Goal: Task Accomplishment & Management: Manage account settings

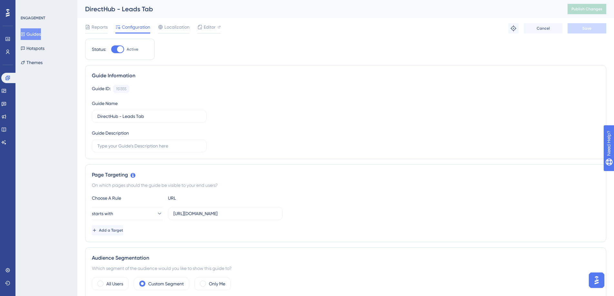
click at [286, 141] on div "Guide ID: 151355 Copy Guide Name DirectHub - Leads Tab Guide Description" at bounding box center [346, 119] width 508 height 68
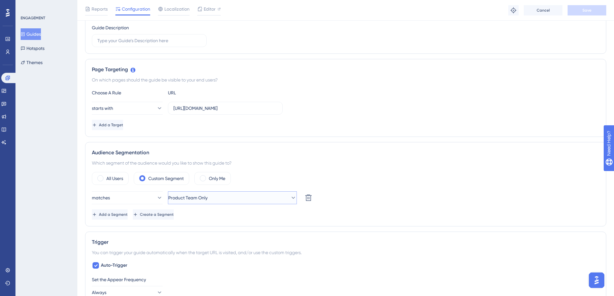
click at [273, 198] on button "Product Team Only" at bounding box center [232, 197] width 129 height 13
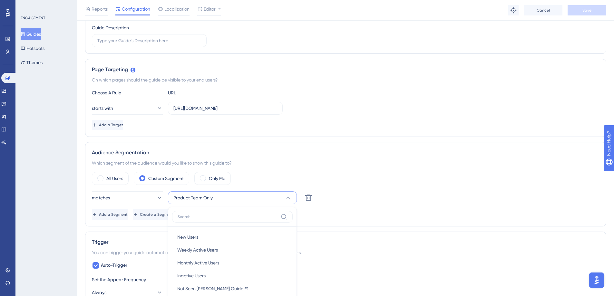
scroll to position [230, 0]
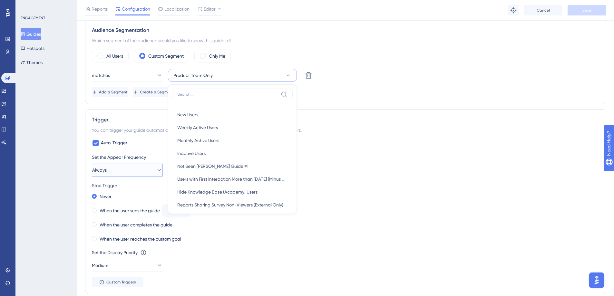
click at [83, 179] on div "Performance Users Engagement Widgets Feedback Product Updates Knowledge Base AI…" at bounding box center [345, 137] width 537 height 734
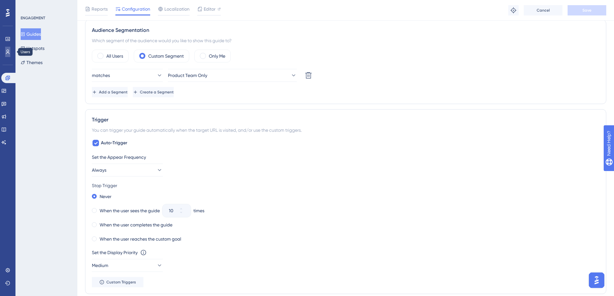
click at [9, 53] on icon at bounding box center [7, 51] width 5 height 5
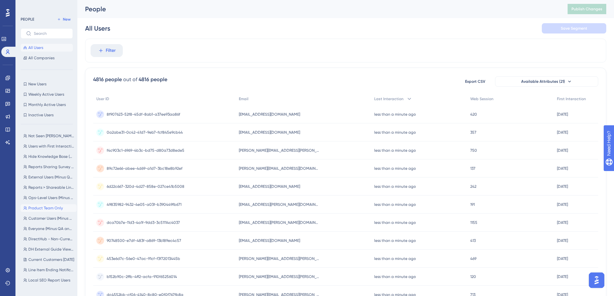
click at [54, 206] on span "Product Team Only" at bounding box center [45, 208] width 34 height 5
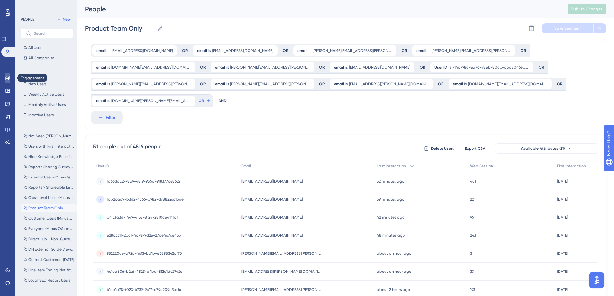
click at [5, 80] on link at bounding box center [7, 78] width 5 height 10
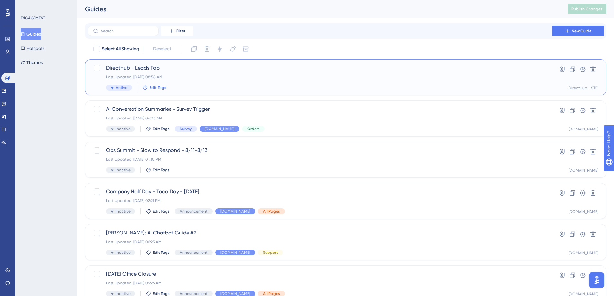
click at [152, 87] on span "Edit Tags" at bounding box center [158, 87] width 17 height 5
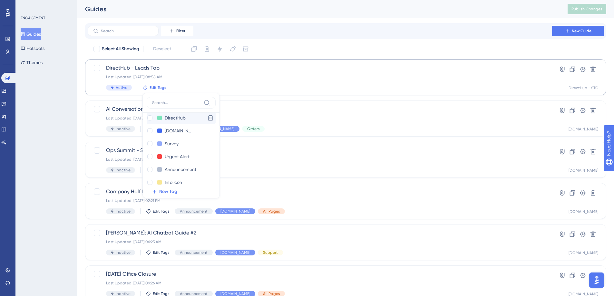
scroll to position [104, 0]
click at [149, 120] on div at bounding box center [149, 122] width 5 height 5
checkbox input "true"
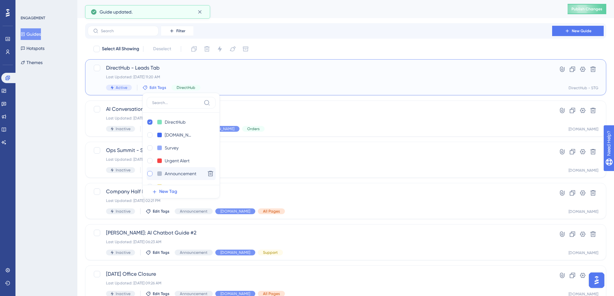
click at [153, 173] on label at bounding box center [151, 174] width 8 height 6
checkbox input "true"
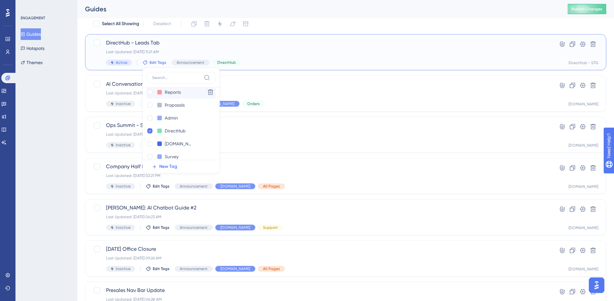
scroll to position [129, 0]
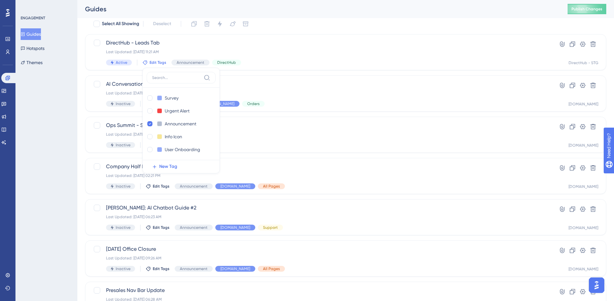
click at [327, 32] on div "Select All Showing Deselect DirectHub - Leads Tab Last Updated: [DATE] 11:21 AM…" at bounding box center [345, 230] width 521 height 423
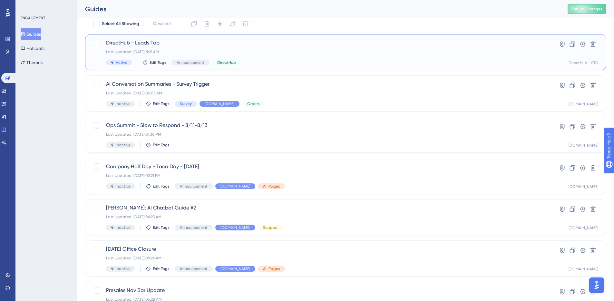
click at [153, 41] on span "DirectHub - Leads Tab" at bounding box center [320, 43] width 428 height 8
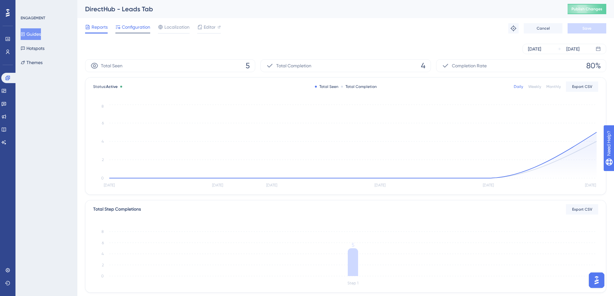
click at [148, 30] on span "Configuration" at bounding box center [136, 27] width 28 height 8
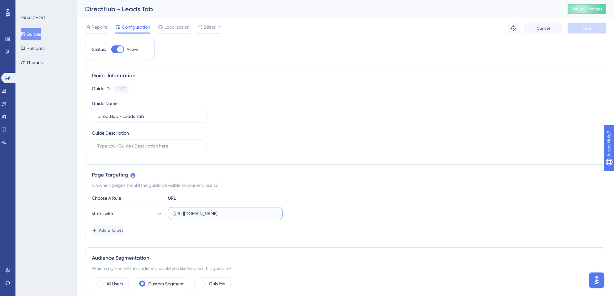
click at [200, 216] on input "[URL][DOMAIN_NAME]" at bounding box center [225, 213] width 104 height 7
click at [197, 214] on input "[URL][DOMAIN_NAME]" at bounding box center [225, 213] width 104 height 7
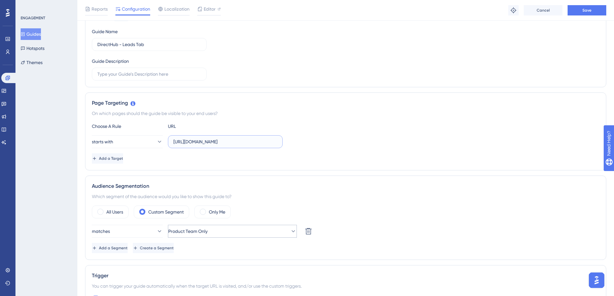
type input "[URL][DOMAIN_NAME]"
click at [184, 233] on span "Product Team Only" at bounding box center [187, 232] width 39 height 8
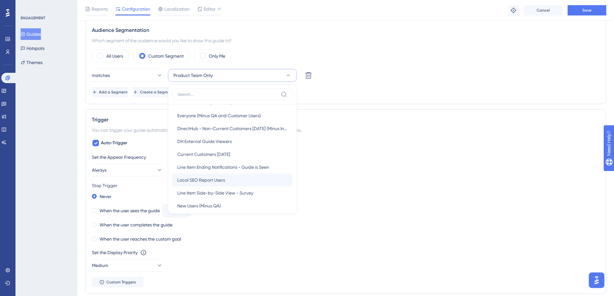
scroll to position [405, 0]
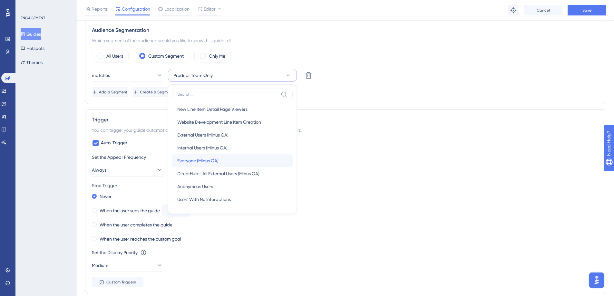
click at [240, 163] on div "Everyone (Minus QA) Everyone (Minus QA)" at bounding box center [232, 160] width 110 height 13
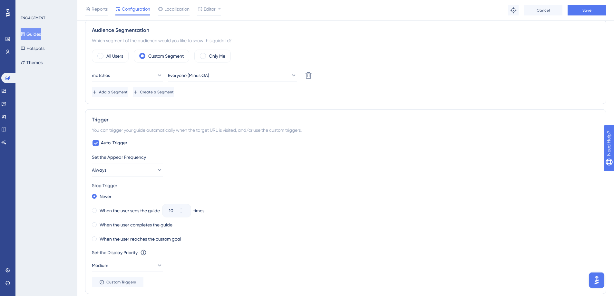
scroll to position [227, 0]
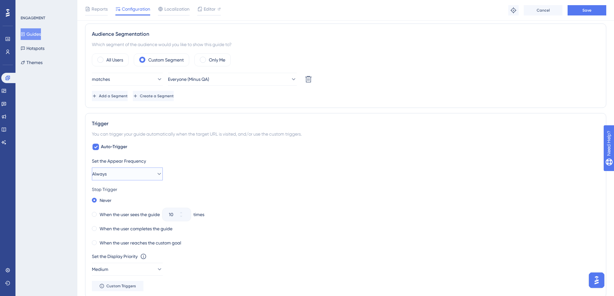
click at [131, 170] on button "Always" at bounding box center [127, 174] width 71 height 13
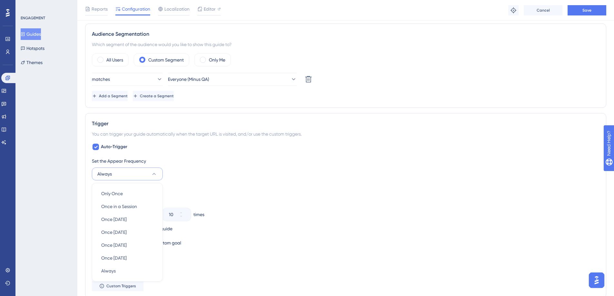
scroll to position [311, 0]
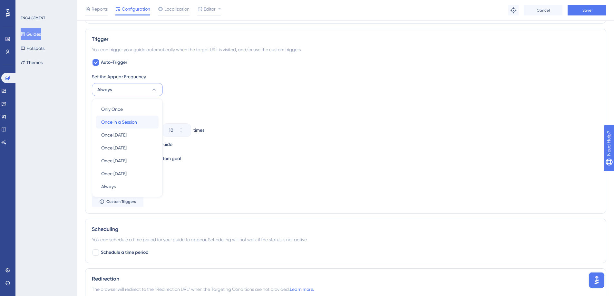
click at [132, 122] on span "Once in a Session" at bounding box center [119, 122] width 36 height 8
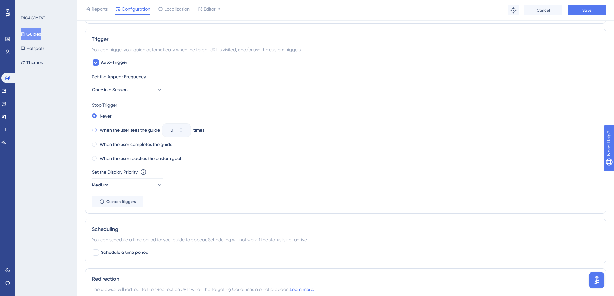
click at [125, 130] on label "When the user sees the guide" at bounding box center [130, 130] width 60 height 8
click at [175, 131] on input "10" at bounding box center [173, 130] width 9 height 8
click at [175, 132] on input "10" at bounding box center [173, 130] width 9 height 8
click at [172, 129] on input "10" at bounding box center [173, 130] width 9 height 8
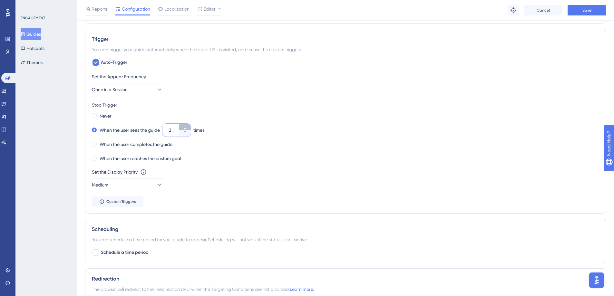
click at [182, 128] on button "2" at bounding box center [185, 127] width 12 height 6
type input "3"
click at [263, 121] on div "Never When the user sees the guide 3 times When the user completes the guide Wh…" at bounding box center [346, 138] width 508 height 52
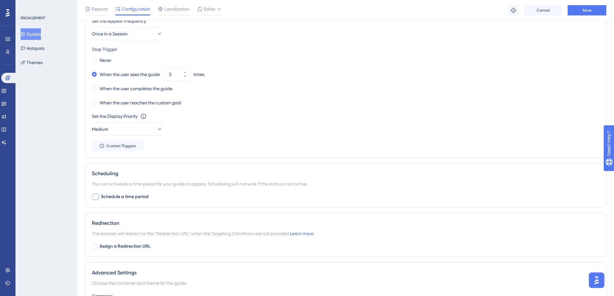
click at [139, 199] on span "Schedule a time period" at bounding box center [125, 197] width 48 height 8
checkbox input "true"
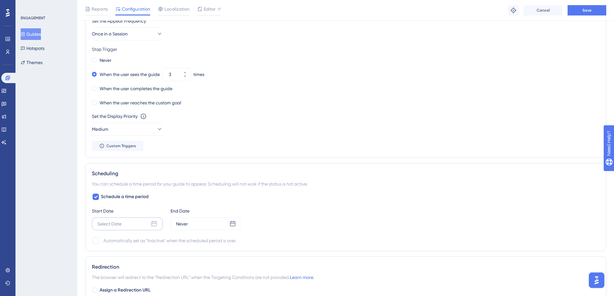
click at [122, 227] on div "Select Date" at bounding box center [127, 224] width 71 height 13
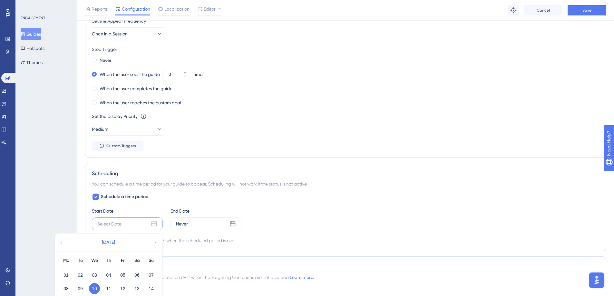
scroll to position [445, 0]
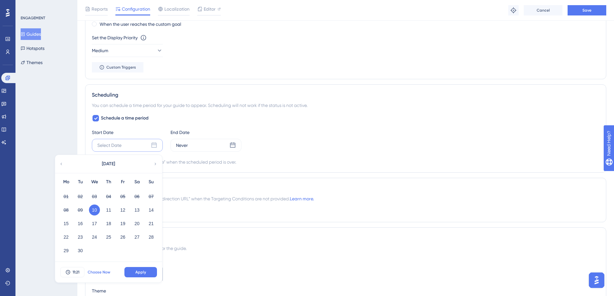
click at [102, 273] on span "Choose Now" at bounding box center [99, 272] width 23 height 5
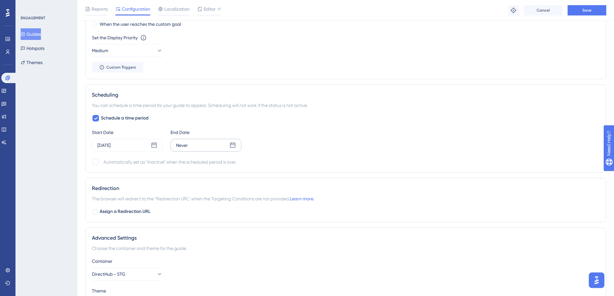
click at [219, 150] on div "Never" at bounding box center [206, 145] width 71 height 13
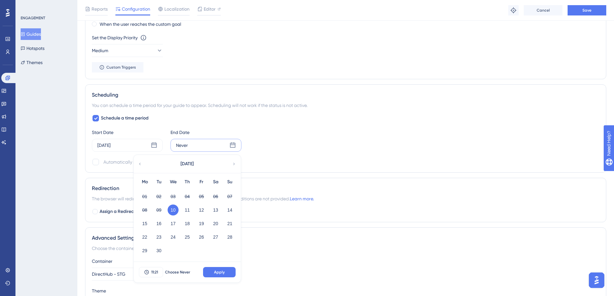
click at [235, 161] on icon at bounding box center [234, 164] width 5 height 6
click at [173, 211] on button "08" at bounding box center [173, 210] width 11 height 11
click at [156, 272] on span "11:21" at bounding box center [154, 272] width 7 height 5
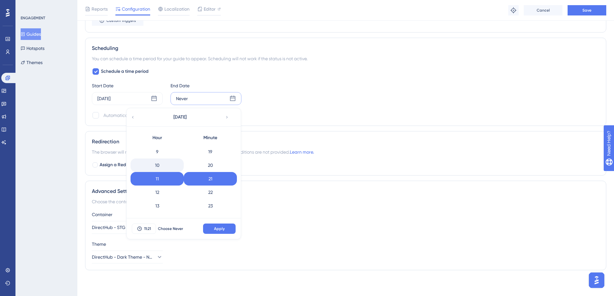
scroll to position [256, 0]
click at [171, 212] on div "23" at bounding box center [157, 207] width 53 height 14
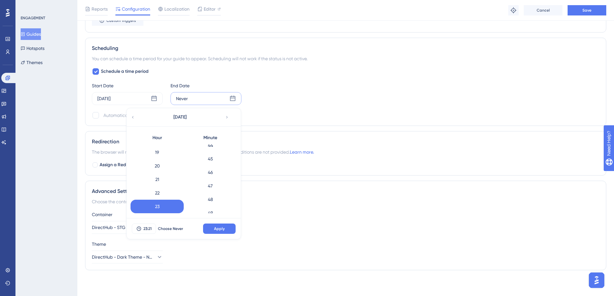
scroll to position [743, 0]
click at [213, 200] on div "59" at bounding box center [210, 207] width 53 height 14
click at [217, 224] on button "Apply" at bounding box center [219, 229] width 33 height 10
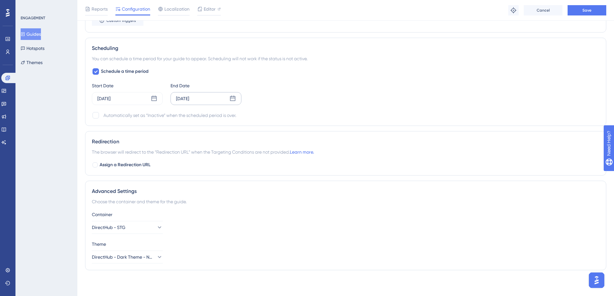
click at [359, 82] on div "Start Date [DATE] End Date [DATE]" at bounding box center [346, 93] width 508 height 23
click at [156, 226] on icon at bounding box center [159, 227] width 6 height 6
click at [125, 249] on div "DirectHub DirectHub" at bounding box center [127, 246] width 52 height 13
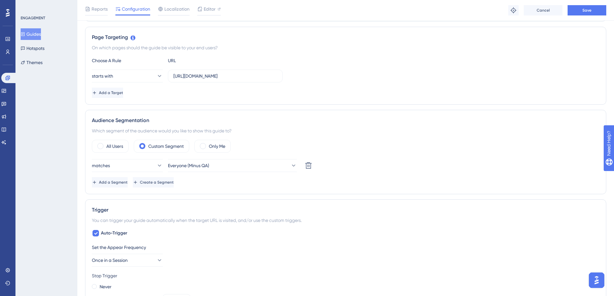
scroll to position [0, 0]
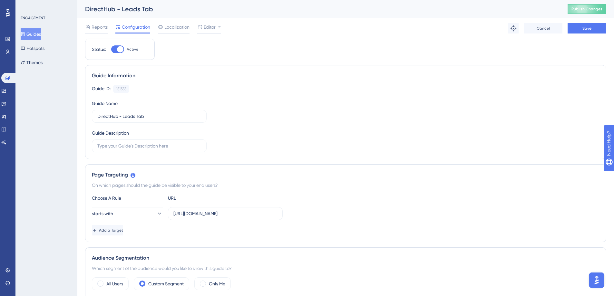
click at [583, 25] on button "Save" at bounding box center [587, 28] width 39 height 10
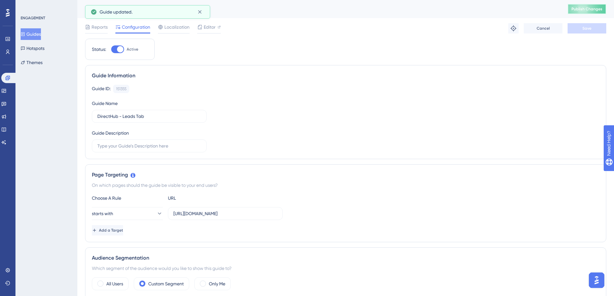
click at [591, 13] on button "Publish Changes" at bounding box center [587, 9] width 39 height 10
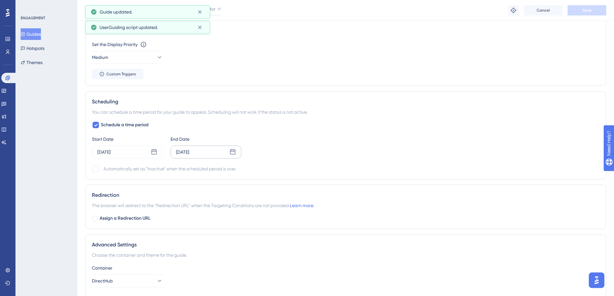
scroll to position [492, 0]
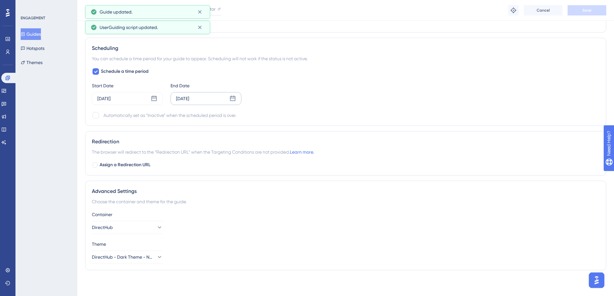
click at [182, 116] on div "Automatically set as “Inactive” when the scheduled period is over." at bounding box center [169, 116] width 133 height 8
click at [95, 115] on div at bounding box center [96, 115] width 6 height 6
checkbox input "true"
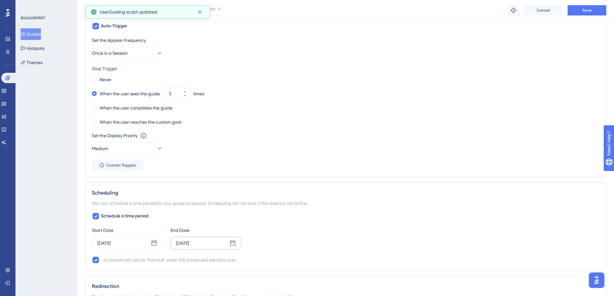
scroll to position [188, 0]
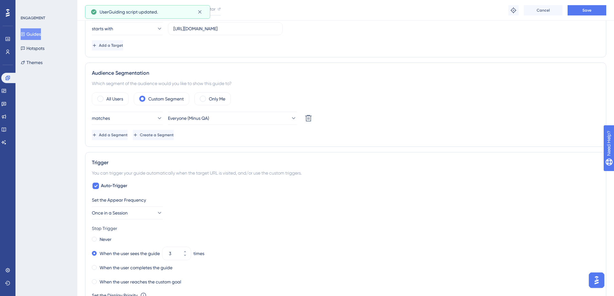
click at [598, 5] on div "Troubleshoot Cancel Save" at bounding box center [557, 10] width 98 height 10
click at [598, 6] on button "Save" at bounding box center [587, 10] width 39 height 10
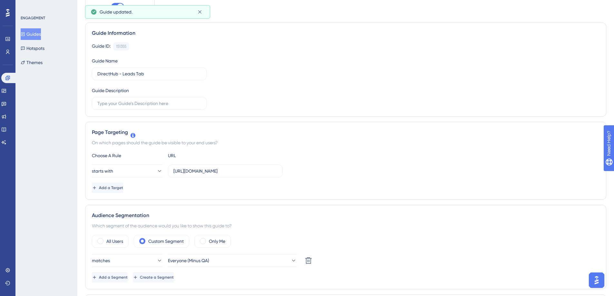
scroll to position [0, 0]
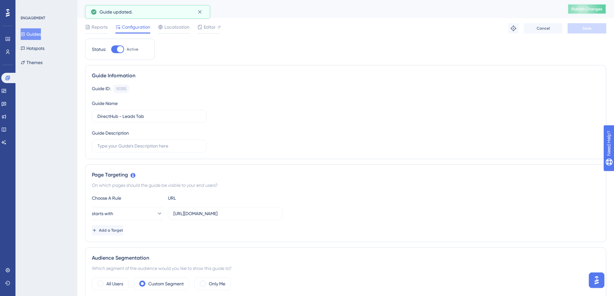
click at [587, 12] on button "Publish Changes" at bounding box center [587, 9] width 39 height 10
click at [31, 36] on button "Guides" at bounding box center [31, 34] width 20 height 12
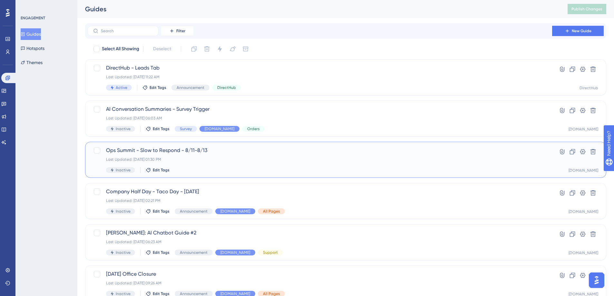
click at [162, 173] on div "Inactive Edit Tags" at bounding box center [320, 170] width 428 height 6
click at [158, 168] on span "Edit Tags" at bounding box center [161, 170] width 17 height 5
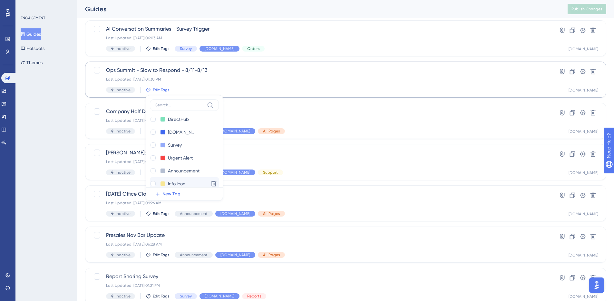
scroll to position [129, 0]
click at [152, 151] on div at bounding box center [153, 151] width 5 height 5
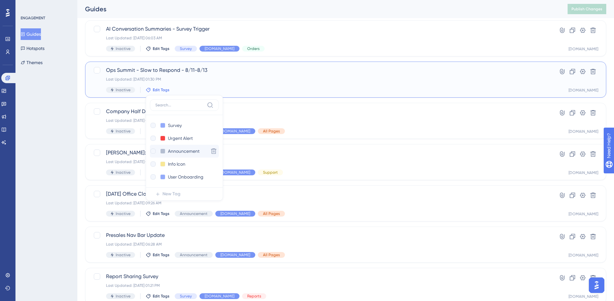
checkbox input "true"
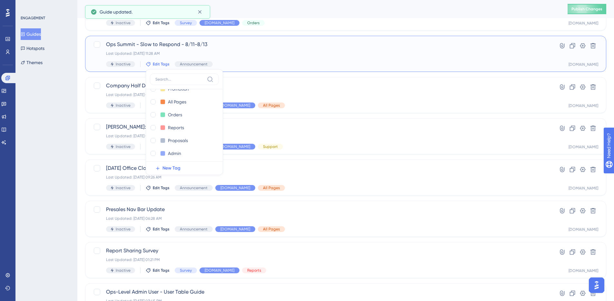
scroll to position [32, 0]
click at [155, 105] on div at bounding box center [153, 105] width 5 height 5
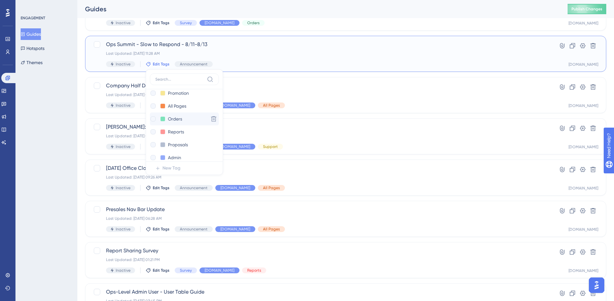
checkbox input "true"
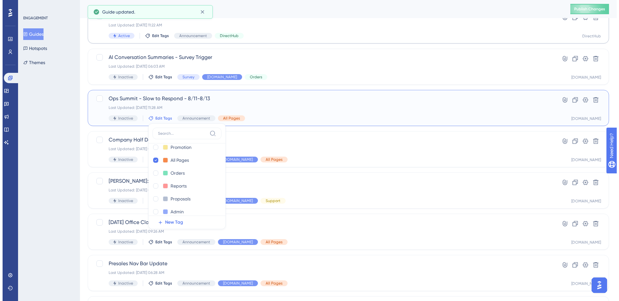
scroll to position [0, 0]
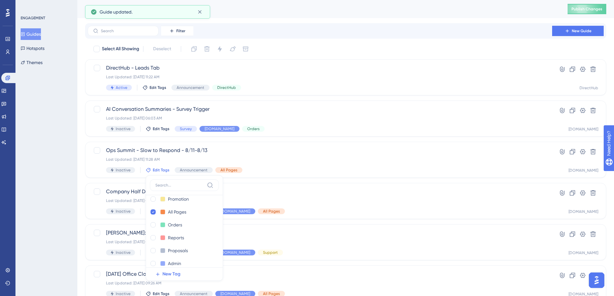
click at [485, 12] on div "Guides" at bounding box center [318, 9] width 466 height 9
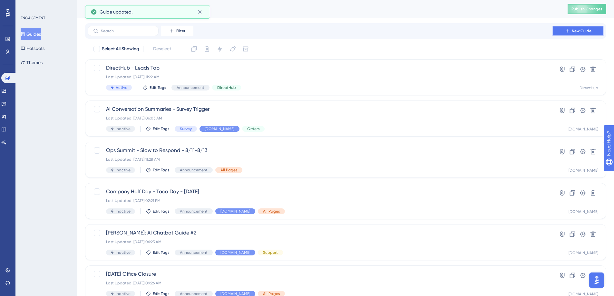
click at [566, 32] on icon at bounding box center [567, 30] width 5 height 5
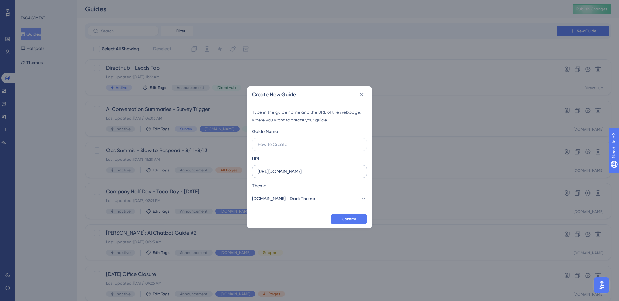
click at [285, 167] on label "[URL][DOMAIN_NAME]" at bounding box center [309, 171] width 115 height 13
click at [285, 168] on input "[URL][DOMAIN_NAME]" at bounding box center [310, 171] width 104 height 7
click at [285, 167] on label "[URL][DOMAIN_NAME]" at bounding box center [309, 171] width 115 height 13
click at [285, 168] on input "[URL][DOMAIN_NAME]" at bounding box center [310, 171] width 104 height 7
click at [285, 167] on label "[URL][DOMAIN_NAME]" at bounding box center [309, 171] width 115 height 13
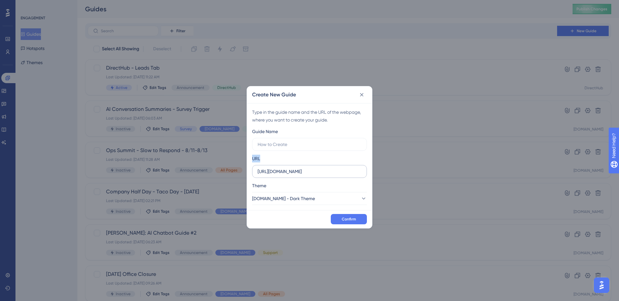
click at [285, 168] on input "[URL][DOMAIN_NAME]" at bounding box center [310, 171] width 104 height 7
click at [285, 171] on input "[URL][DOMAIN_NAME]" at bounding box center [310, 171] width 104 height 7
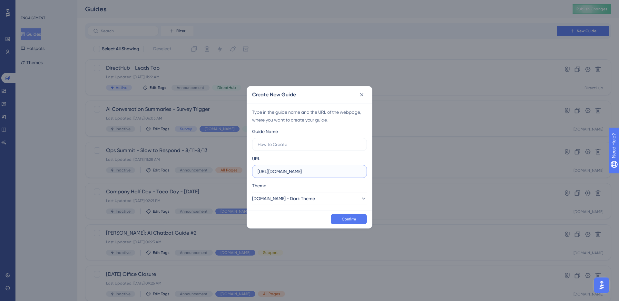
paste input "[DOMAIN_NAME]/campaign-hub/order-detail/11244786"
type input "[URL][DOMAIN_NAME]"
click at [304, 198] on span "[DOMAIN_NAME] - Dark Theme" at bounding box center [283, 199] width 63 height 8
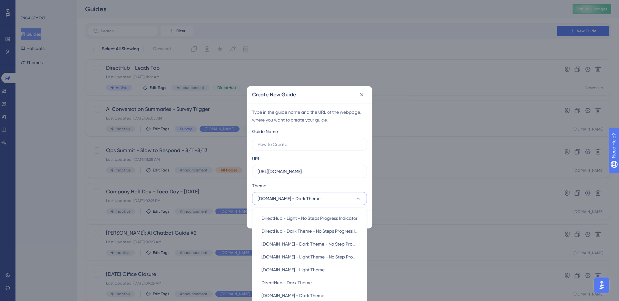
scroll to position [10, 0]
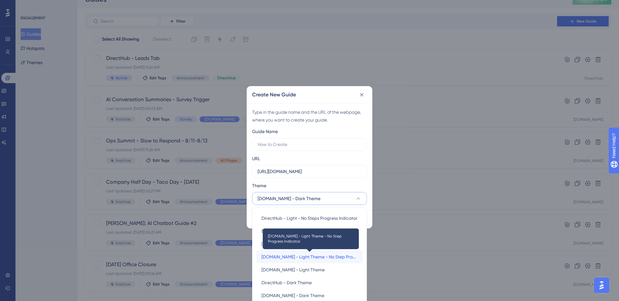
click at [317, 254] on span "[DOMAIN_NAME] - Light Theme - No Step Progress Indicator" at bounding box center [309, 257] width 96 height 8
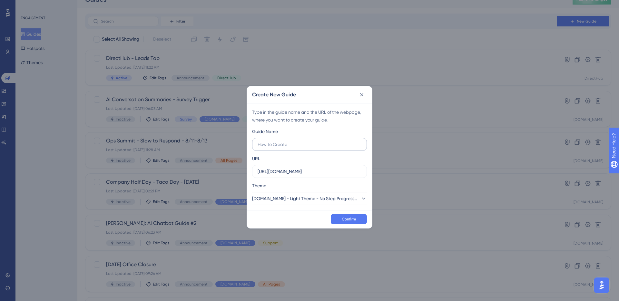
click at [297, 150] on label at bounding box center [309, 144] width 115 height 13
click at [297, 148] on input "text" at bounding box center [310, 144] width 104 height 7
type input "Missing Information Usability Test - Survey"
click at [357, 220] on button "Confirm" at bounding box center [349, 219] width 36 height 10
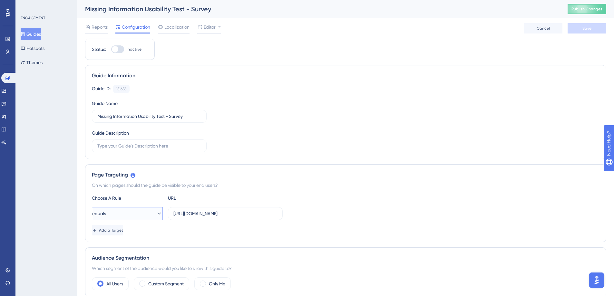
click at [156, 213] on icon at bounding box center [159, 214] width 6 height 6
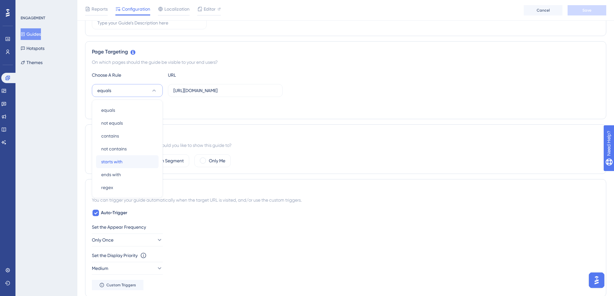
click at [122, 162] on span "starts with" at bounding box center [111, 162] width 21 height 8
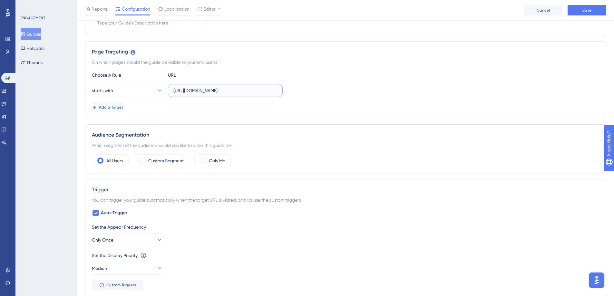
click at [191, 89] on input "[URL][DOMAIN_NAME]" at bounding box center [225, 90] width 104 height 7
click at [253, 90] on input "[URL][DOMAIN_NAME]" at bounding box center [225, 90] width 104 height 7
click at [265, 90] on input "[URL][DOMAIN_NAME]" at bounding box center [225, 90] width 104 height 7
type input "[URL][DOMAIN_NAME]"
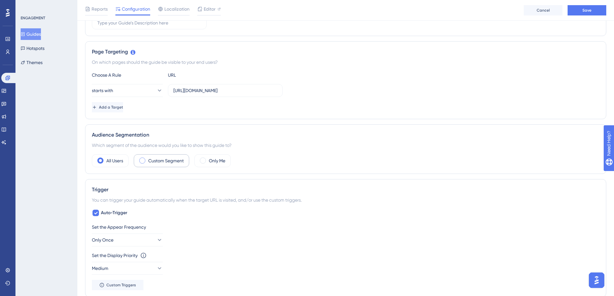
click at [168, 157] on label "Custom Segment" at bounding box center [165, 161] width 35 height 8
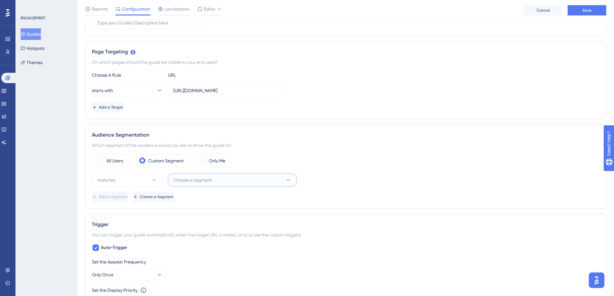
click at [178, 179] on span "Choose a segment" at bounding box center [192, 180] width 38 height 8
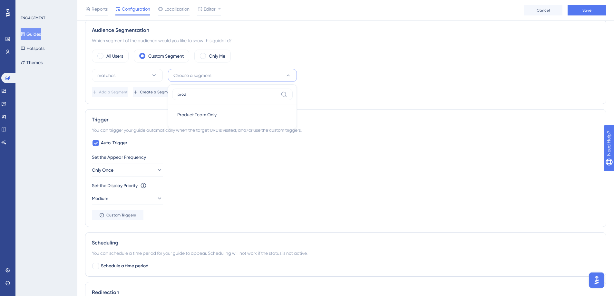
type input "prod"
click at [224, 106] on div "Product Team Only Product Team Only" at bounding box center [232, 114] width 121 height 21
click at [222, 117] on div "Product Team Only Product Team Only" at bounding box center [232, 114] width 110 height 13
click at [206, 167] on div "Set the Appear Frequency Only Once" at bounding box center [346, 164] width 508 height 23
click at [142, 172] on button "Only Once" at bounding box center [127, 170] width 71 height 13
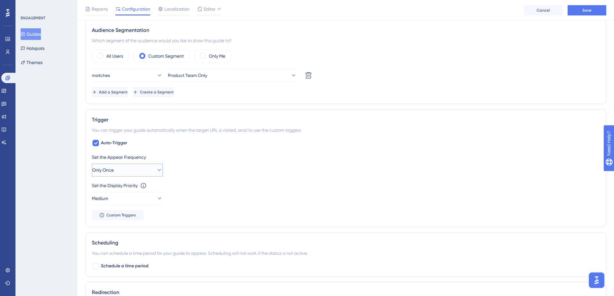
scroll to position [311, 0]
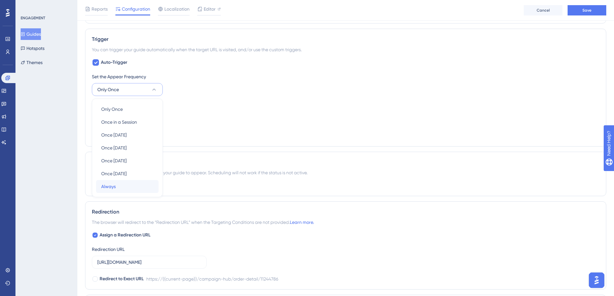
click at [130, 181] on div "Always Always" at bounding box center [127, 186] width 52 height 13
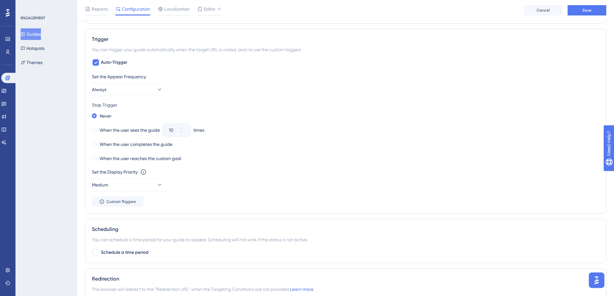
click at [250, 165] on div "Set the Appear Frequency Always Stop Trigger Never When the user sees the guide…" at bounding box center [346, 140] width 508 height 134
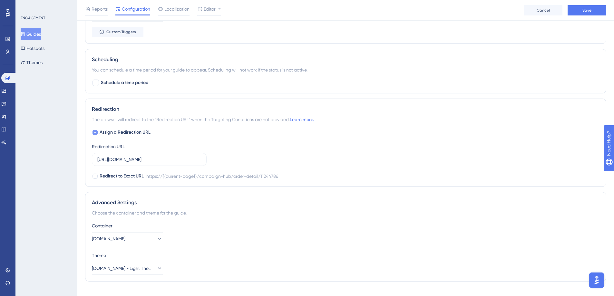
click at [107, 133] on span "Assign a Redirection URL" at bounding box center [125, 133] width 51 height 8
checkbox input "false"
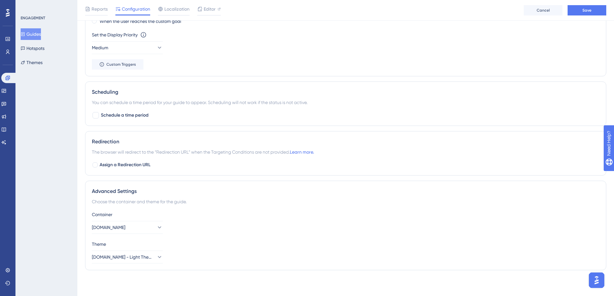
scroll to position [448, 0]
click at [145, 230] on button "[DOMAIN_NAME]" at bounding box center [127, 227] width 71 height 13
click at [143, 263] on div "[DOMAIN_NAME] - STG [DOMAIN_NAME] - STG" at bounding box center [127, 259] width 52 height 13
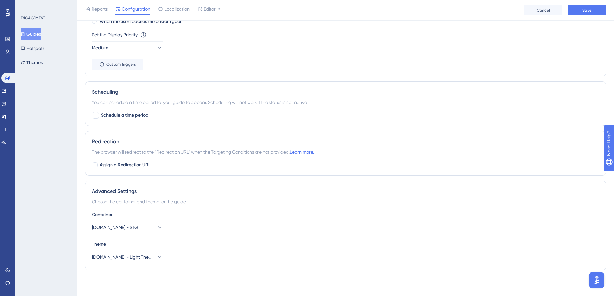
drag, startPoint x: 328, startPoint y: 226, endPoint x: 420, endPoint y: 235, distance: 92.3
click at [328, 226] on div "Container [PERSON_NAME][DOMAIN_NAME] - STG" at bounding box center [346, 222] width 508 height 23
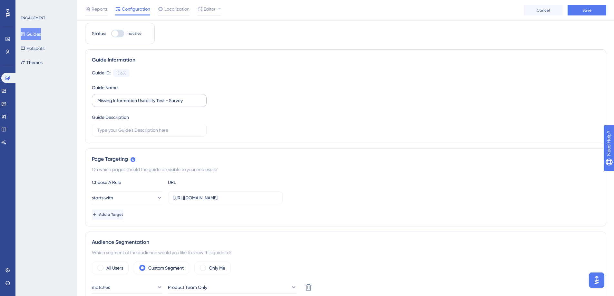
scroll to position [0, 0]
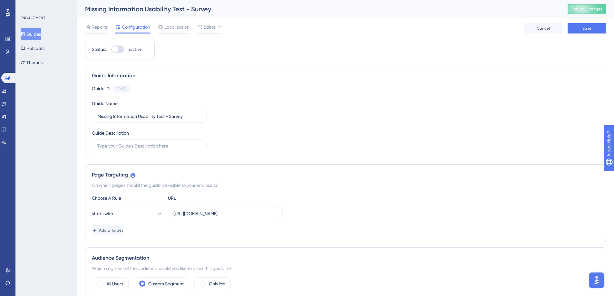
click at [117, 50] on div at bounding box center [115, 49] width 6 height 6
click at [111, 50] on input "Inactive" at bounding box center [111, 49] width 0 height 0
checkbox input "true"
click at [598, 25] on button "Save" at bounding box center [587, 28] width 39 height 10
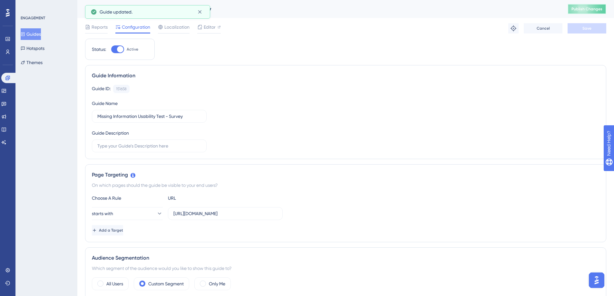
click at [595, 9] on span "Publish Changes" at bounding box center [587, 8] width 31 height 5
